Goal: Task Accomplishment & Management: Manage account settings

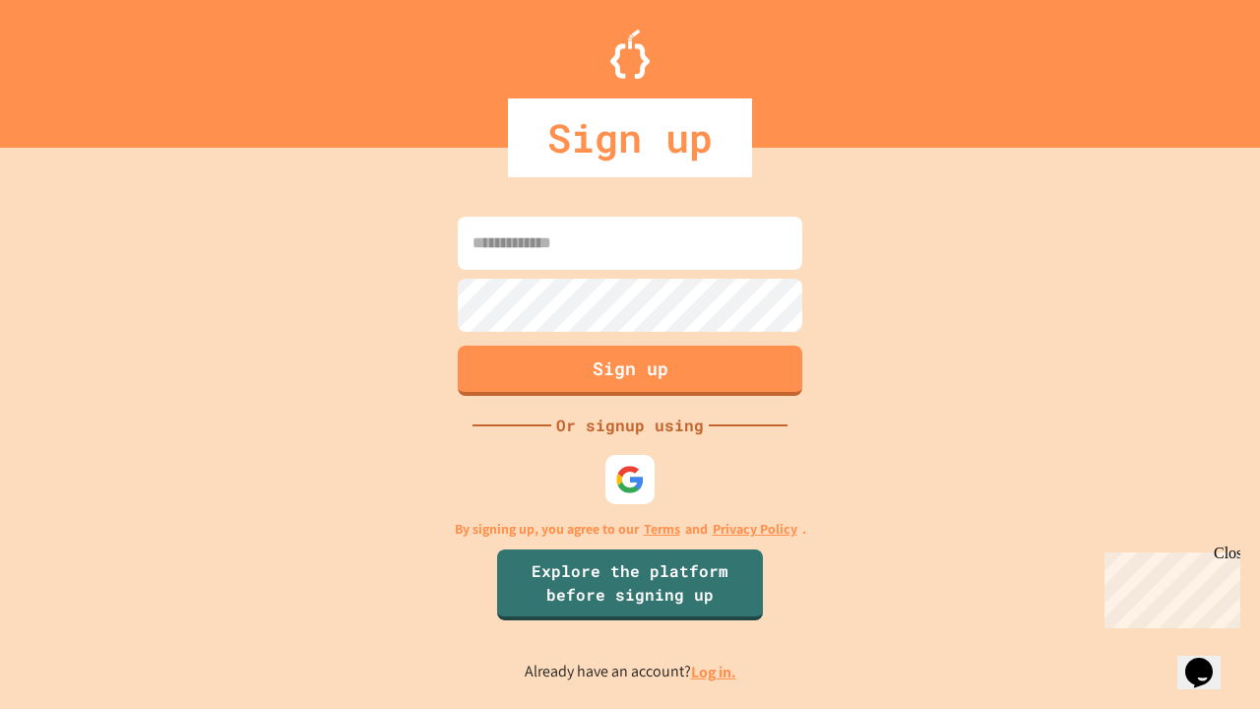
click at [715, 671] on link "Log in." at bounding box center [713, 672] width 45 height 21
